Goal: Task Accomplishment & Management: Complete application form

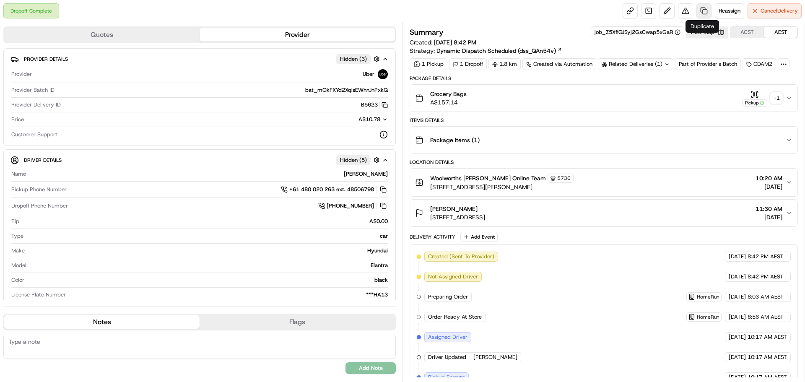
click at [705, 16] on link at bounding box center [704, 10] width 15 height 15
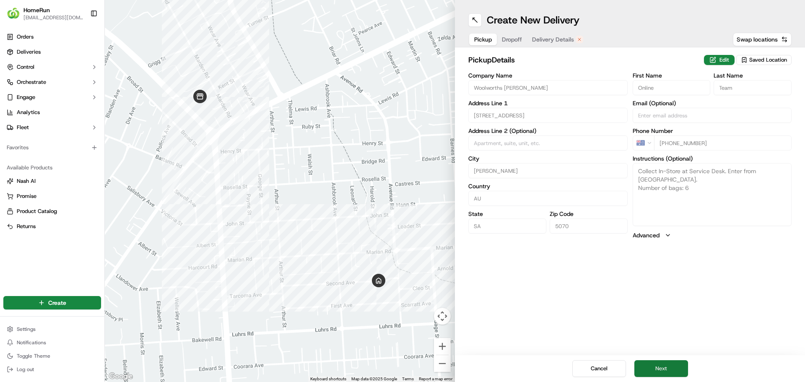
click at [638, 362] on button "Next" at bounding box center [662, 368] width 54 height 17
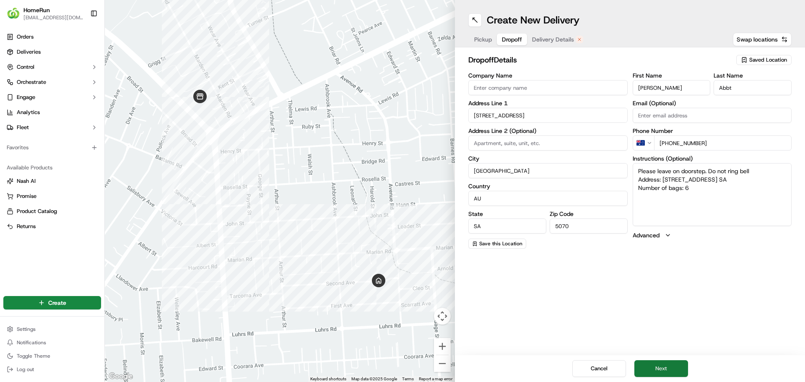
click at [660, 366] on button "Next" at bounding box center [662, 368] width 54 height 17
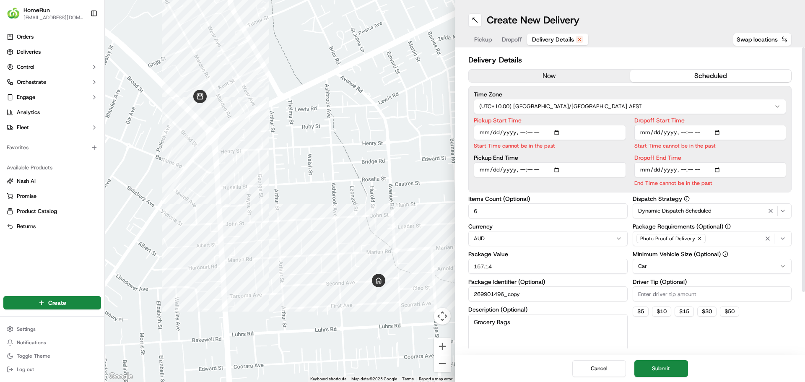
click at [535, 131] on input "Pickup Start Time" at bounding box center [550, 132] width 152 height 15
click at [533, 132] on input "Pickup Start Time" at bounding box center [550, 132] width 152 height 15
click at [521, 132] on input "Pickup Start Time" at bounding box center [550, 132] width 152 height 15
click at [530, 133] on input "Pickup Start Time" at bounding box center [550, 132] width 152 height 15
type input "2025-09-18T13:14"
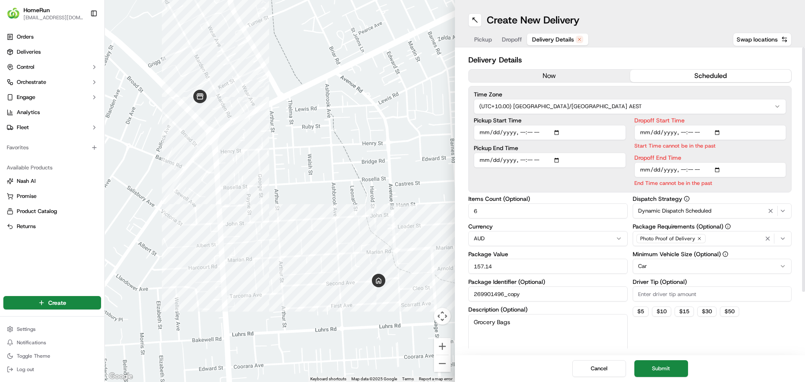
click at [682, 133] on input "Dropoff Start Time" at bounding box center [711, 132] width 152 height 15
type input "2025-09-18T13:20"
click at [744, 172] on input "Dropoff End Time" at bounding box center [711, 169] width 152 height 15
click at [682, 170] on input "Dropoff End Time" at bounding box center [711, 169] width 152 height 15
type input "2025-09-18T13:30"
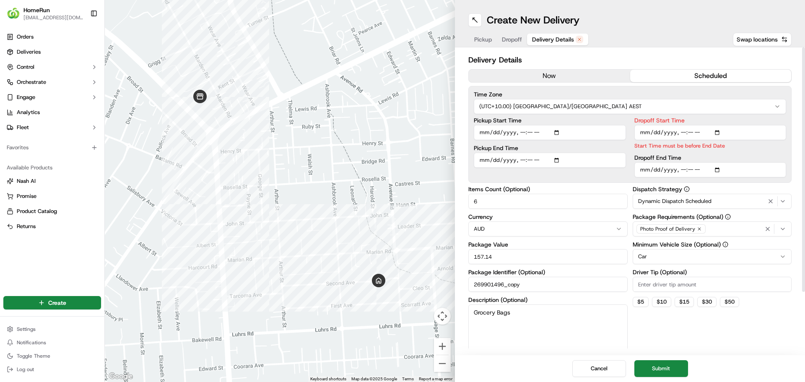
click at [524, 151] on div "Pickup End Time" at bounding box center [550, 156] width 152 height 23
click at [690, 131] on input "Dropoff Start Time" at bounding box center [711, 132] width 152 height 15
type input "2025-09-18T13:22"
click at [674, 162] on input "Dropoff End Time" at bounding box center [711, 169] width 152 height 15
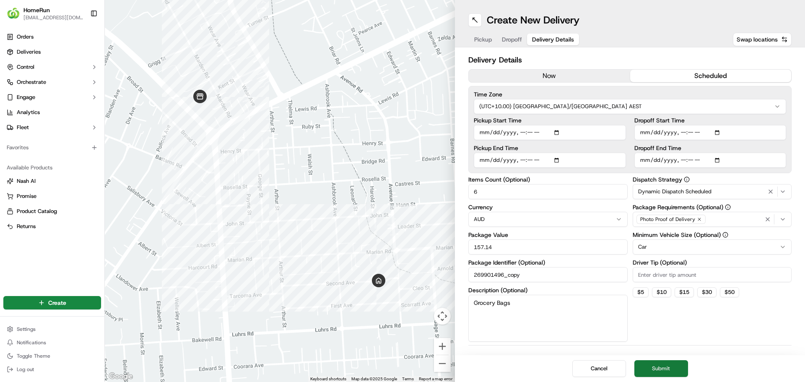
click at [674, 373] on button "Submit" at bounding box center [662, 368] width 54 height 17
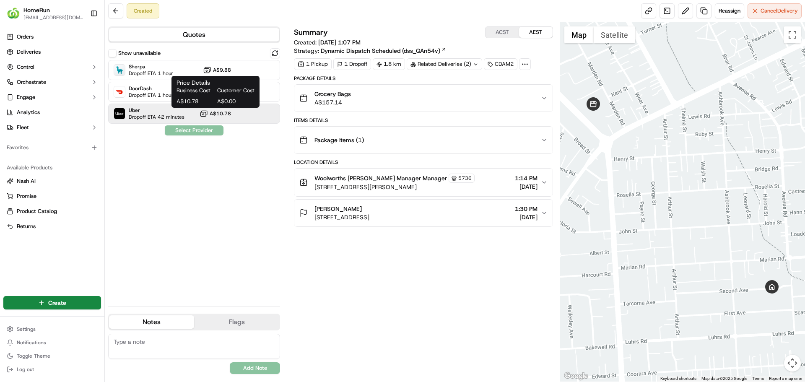
click at [224, 117] on button "A$10.78" at bounding box center [215, 113] width 31 height 8
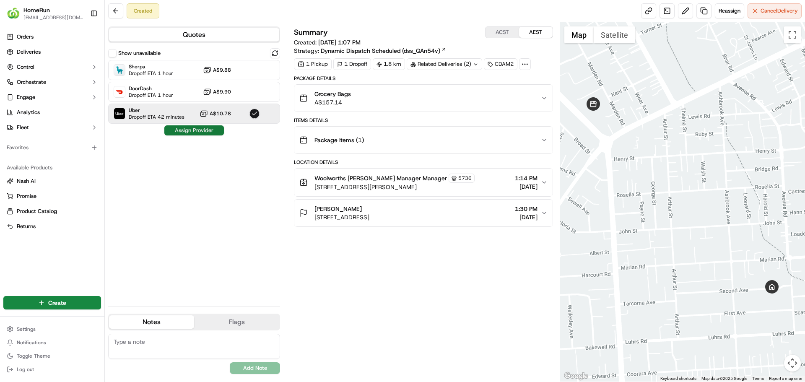
click at [208, 130] on button "Assign Provider" at bounding box center [194, 130] width 60 height 10
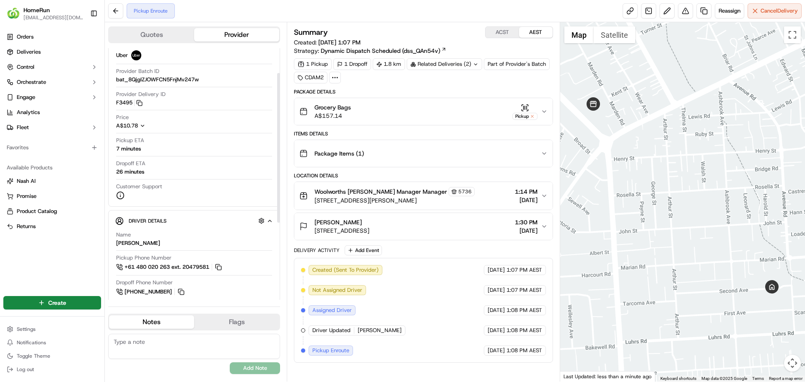
scroll to position [42, 0]
